Goal: Use online tool/utility: Utilize a website feature to perform a specific function

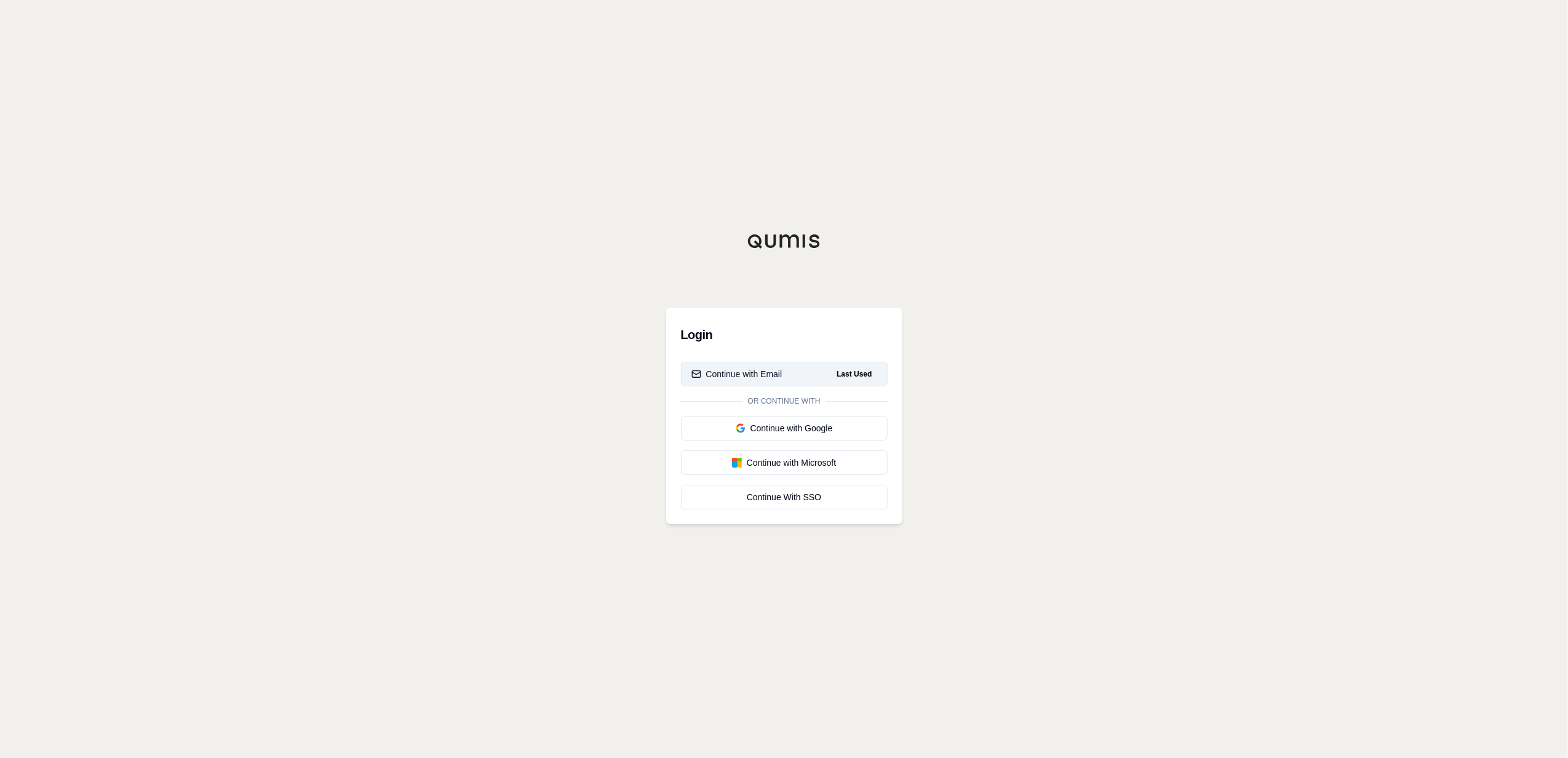
click at [817, 376] on button "Continue with Email Last Used" at bounding box center [784, 374] width 206 height 24
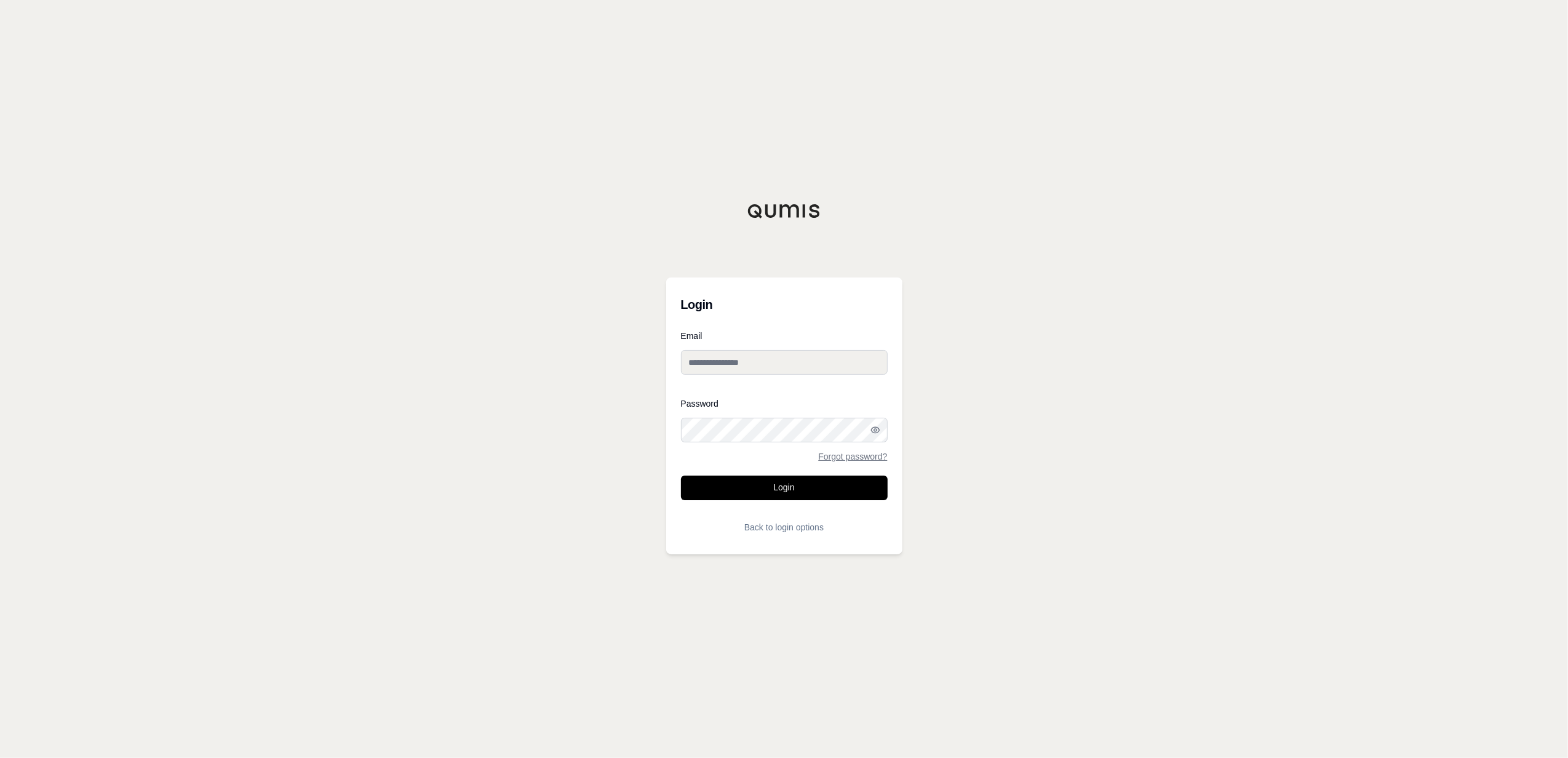
type input "**********"
click at [771, 485] on button "Login" at bounding box center [784, 488] width 206 height 24
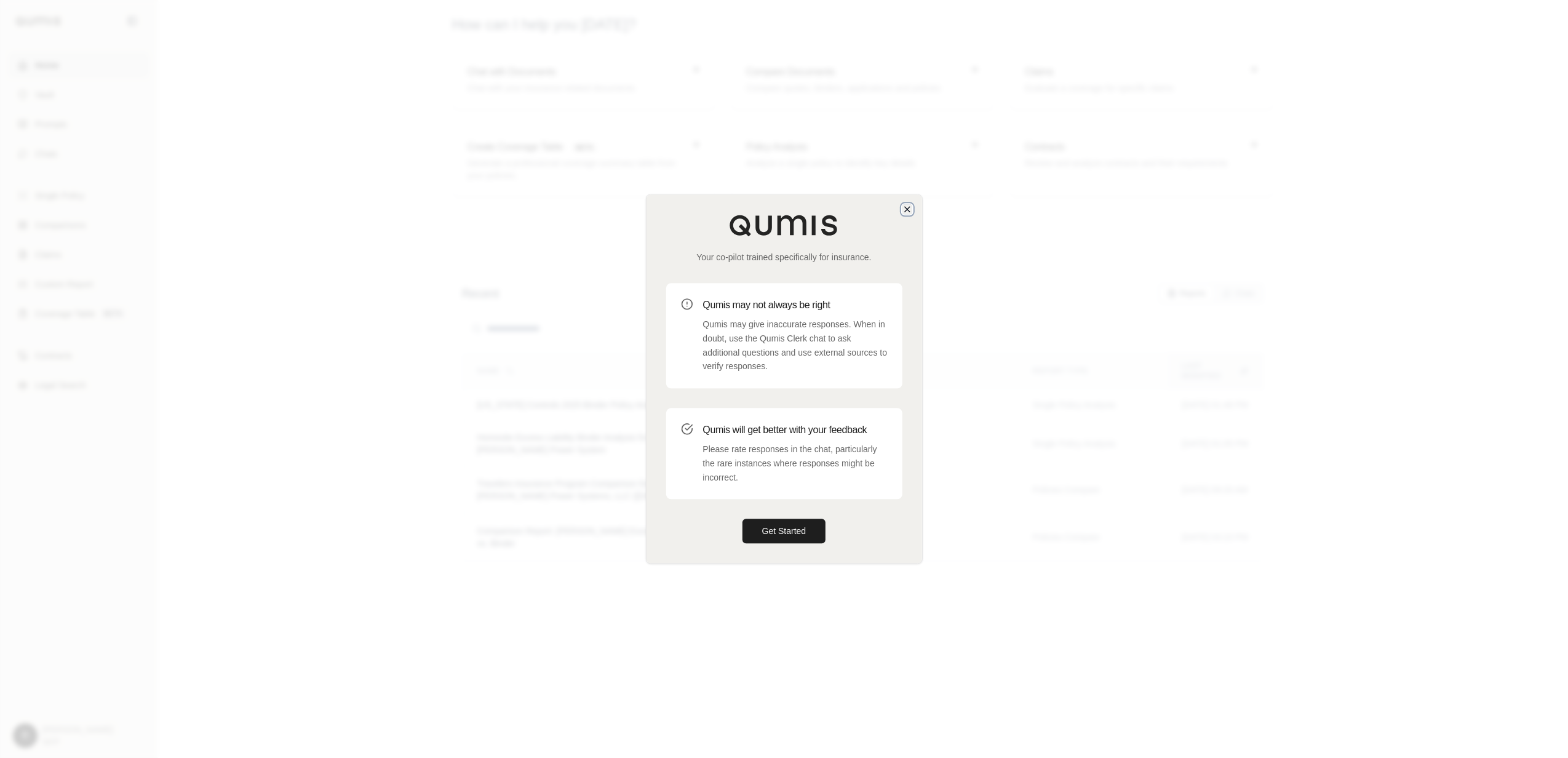
click at [910, 210] on icon "button" at bounding box center [908, 209] width 10 height 10
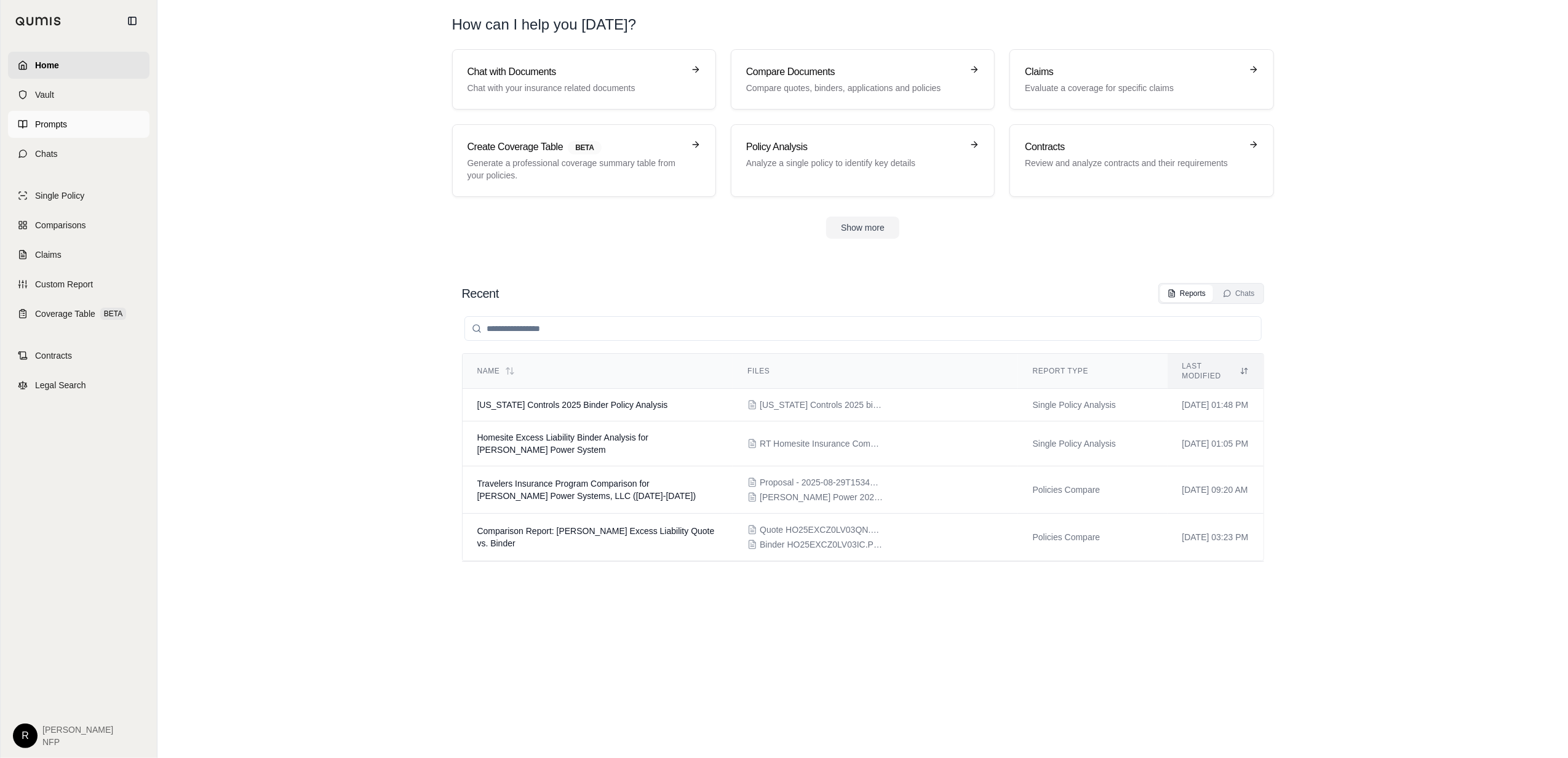
click at [97, 123] on link "Prompts" at bounding box center [79, 125] width 141 height 27
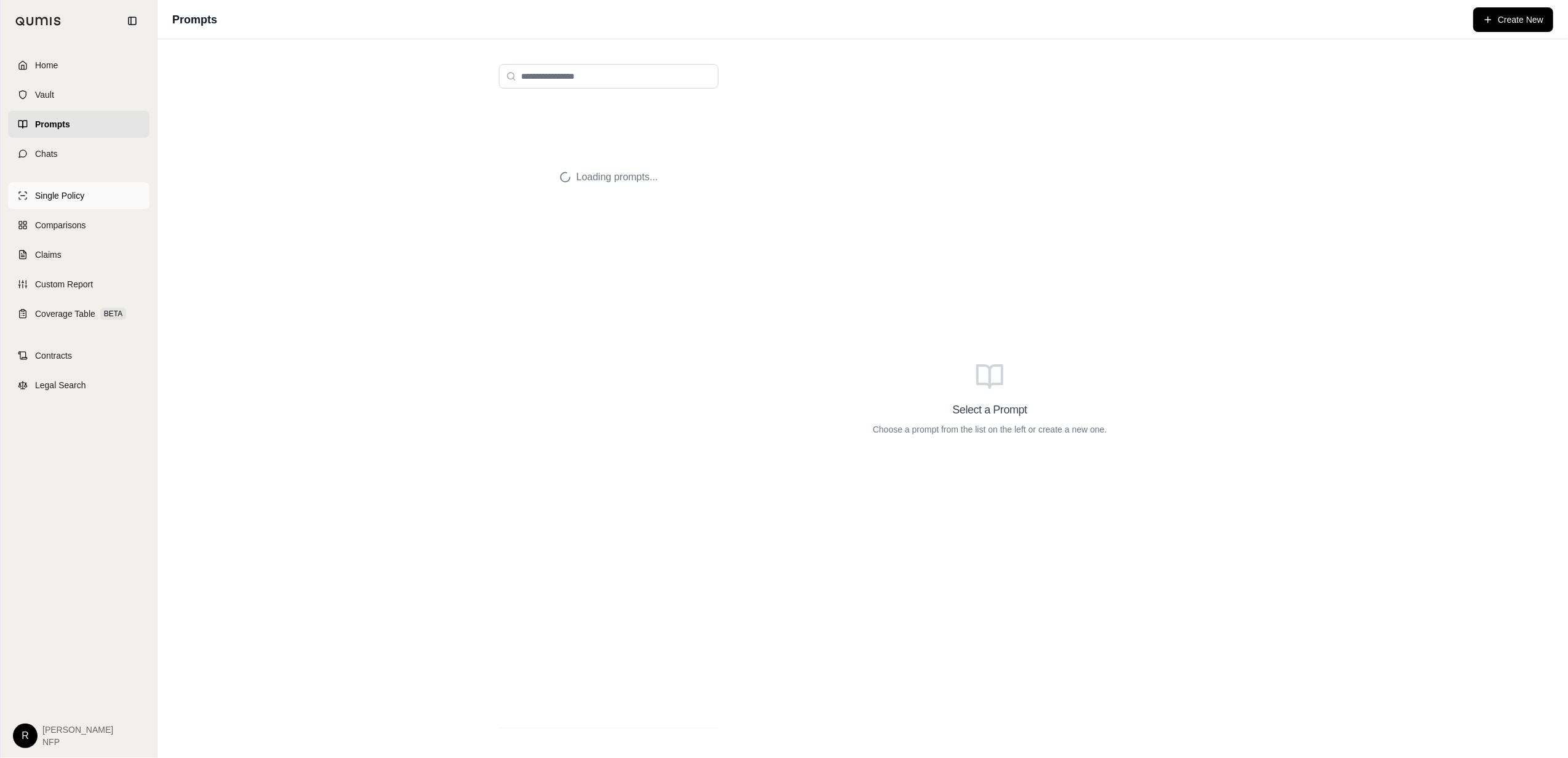
click at [84, 196] on span "Single Policy" at bounding box center [60, 196] width 49 height 12
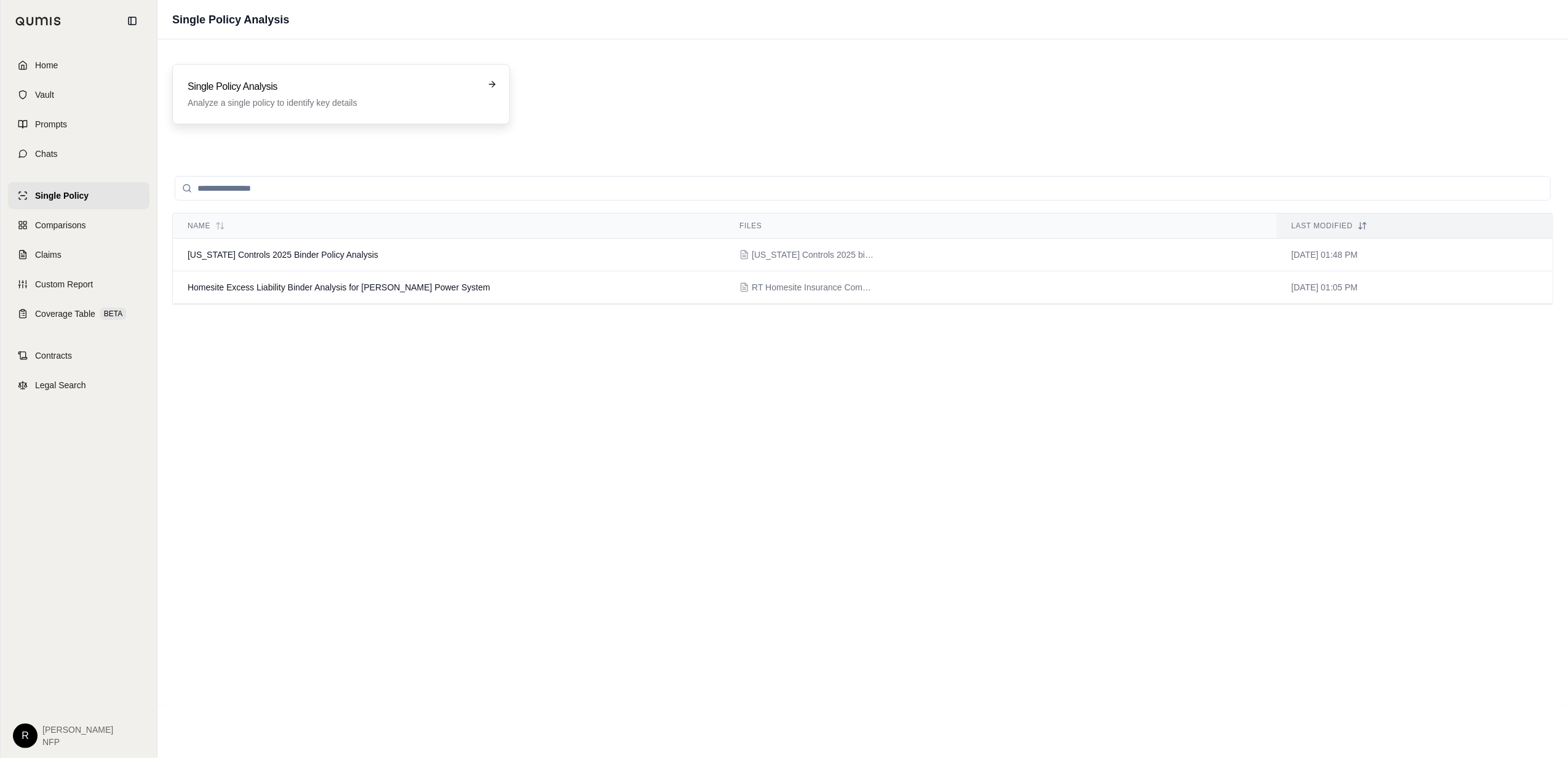
click at [254, 96] on div "Single Policy Analysis Analyze a single policy to identify key details" at bounding box center [332, 94] width 290 height 30
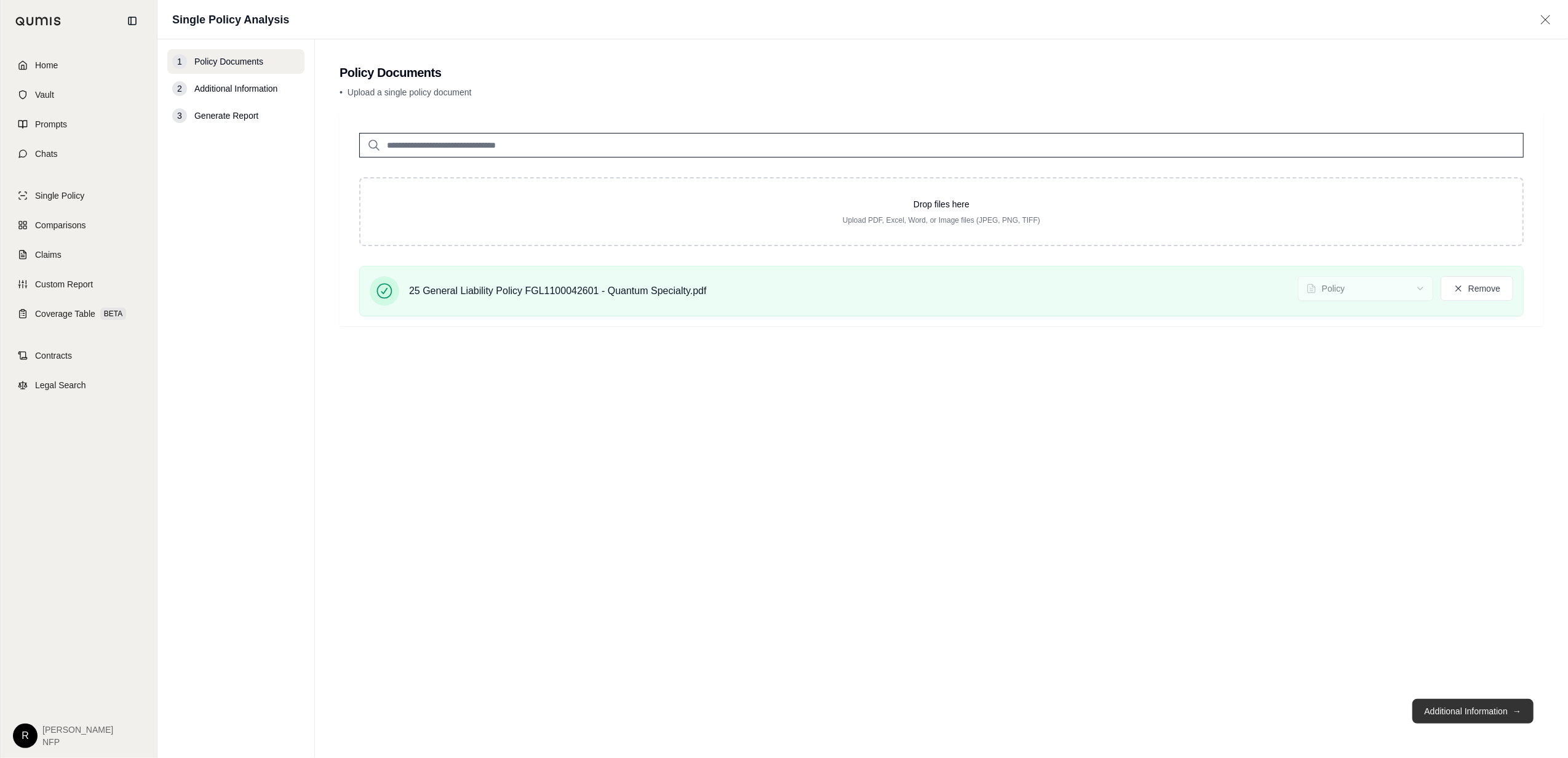
click at [1494, 716] on button "Additional Information →" at bounding box center [1473, 711] width 121 height 24
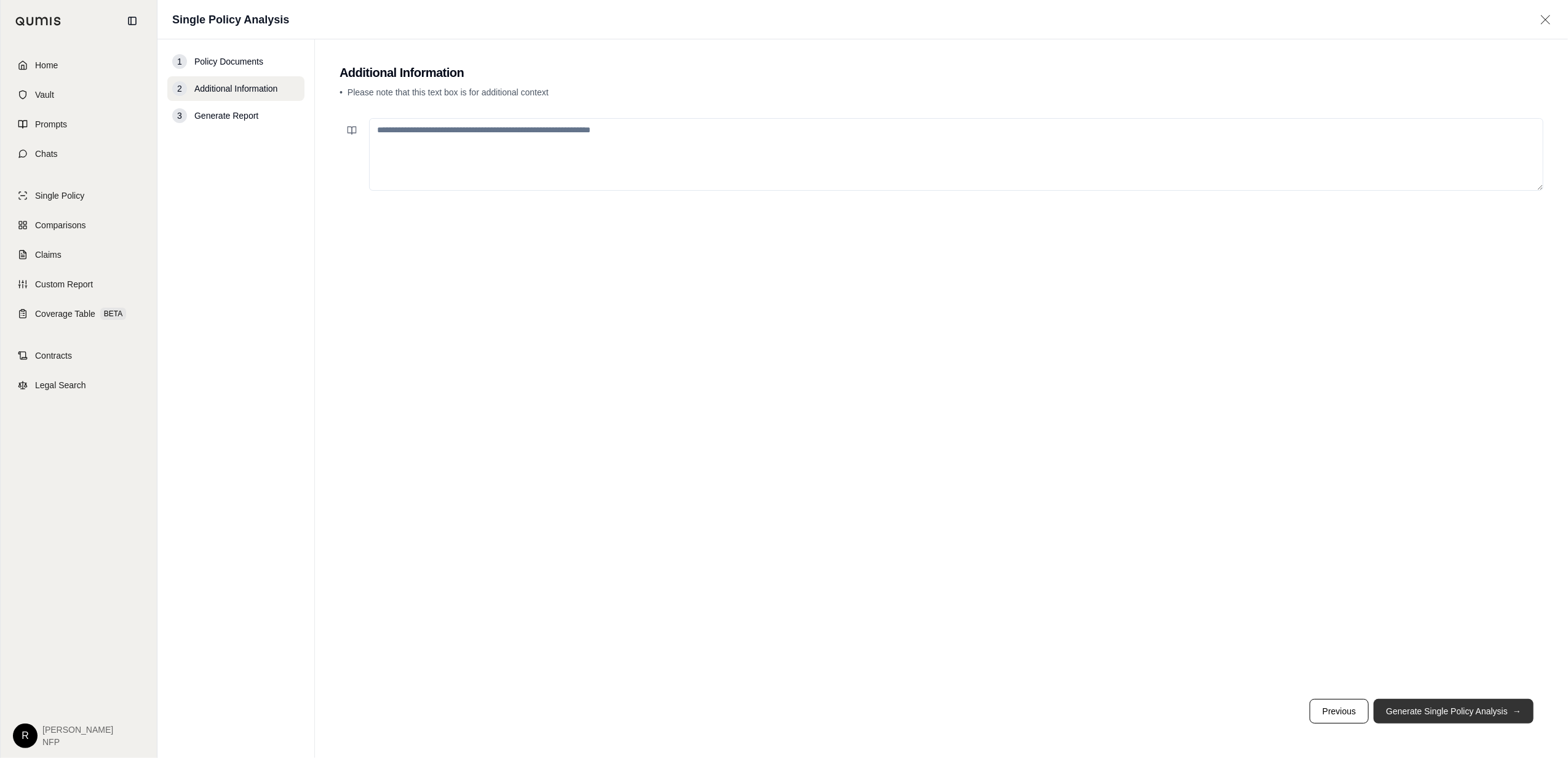
click at [1460, 714] on button "Generate Single Policy Analysis →" at bounding box center [1454, 711] width 160 height 24
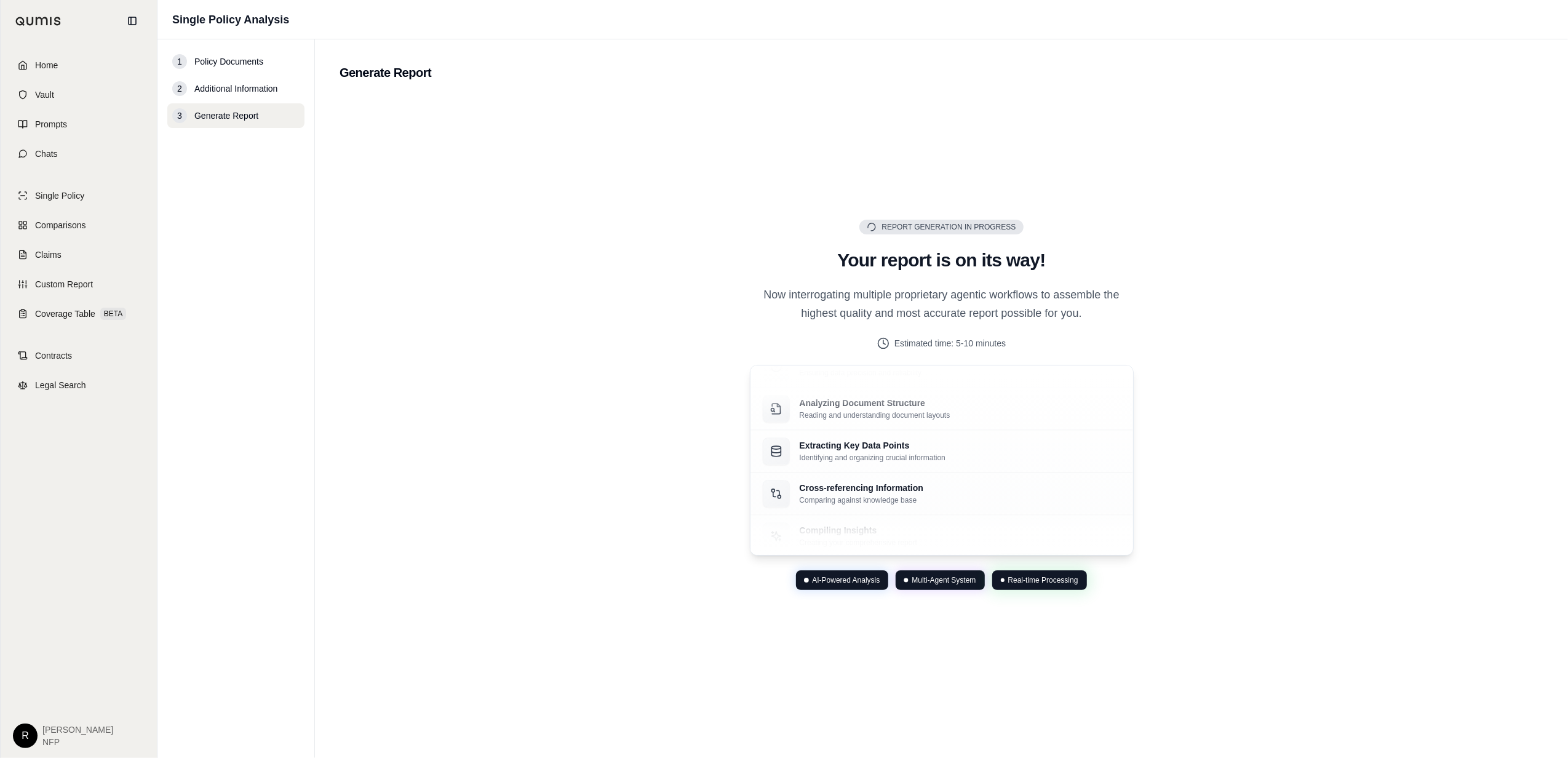
drag, startPoint x: 1423, startPoint y: 714, endPoint x: 1248, endPoint y: 596, distance: 211.1
click at [1248, 596] on div "Report Generation in Progress Generating Report Your report is on its way! Now …" at bounding box center [941, 405] width 1204 height 618
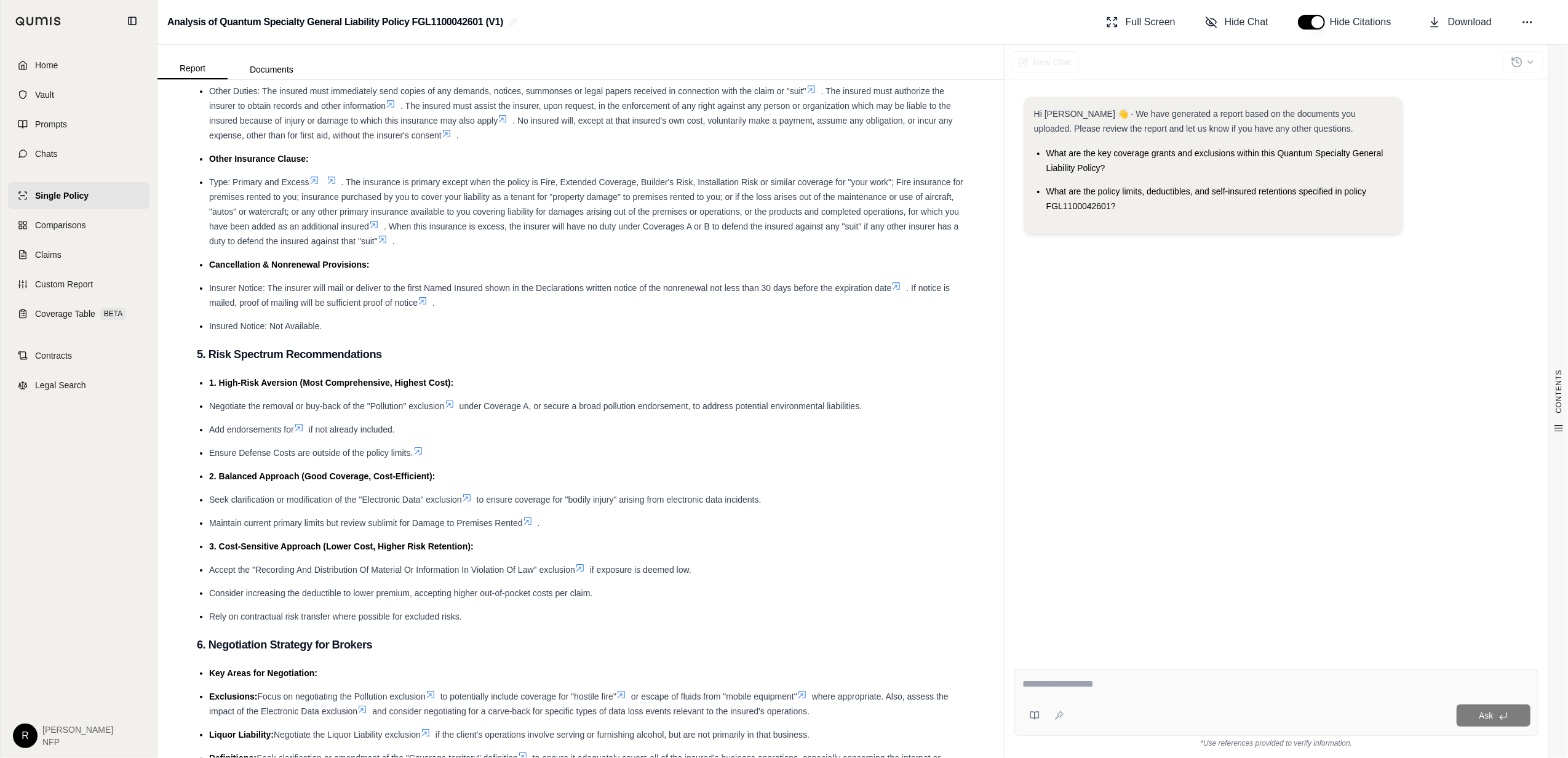
scroll to position [1559, 0]
